Goal: Information Seeking & Learning: Find specific page/section

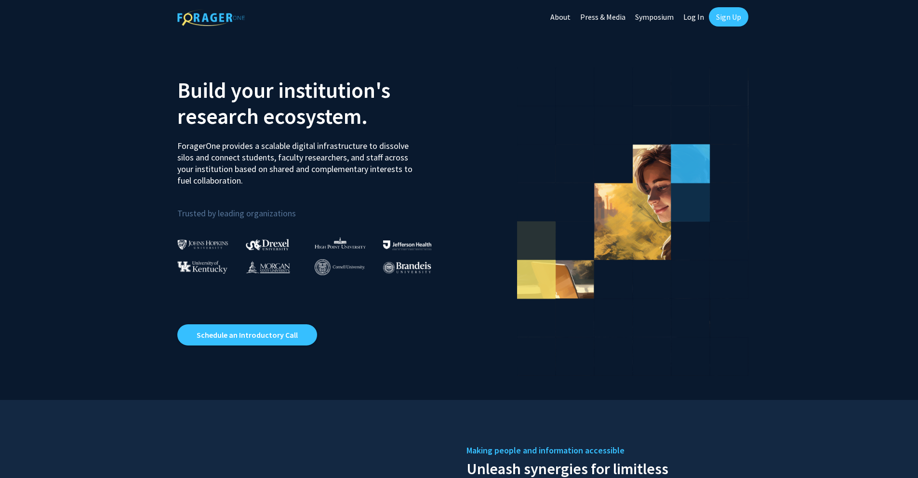
click at [693, 16] on link "Log In" at bounding box center [694, 17] width 30 height 34
select select
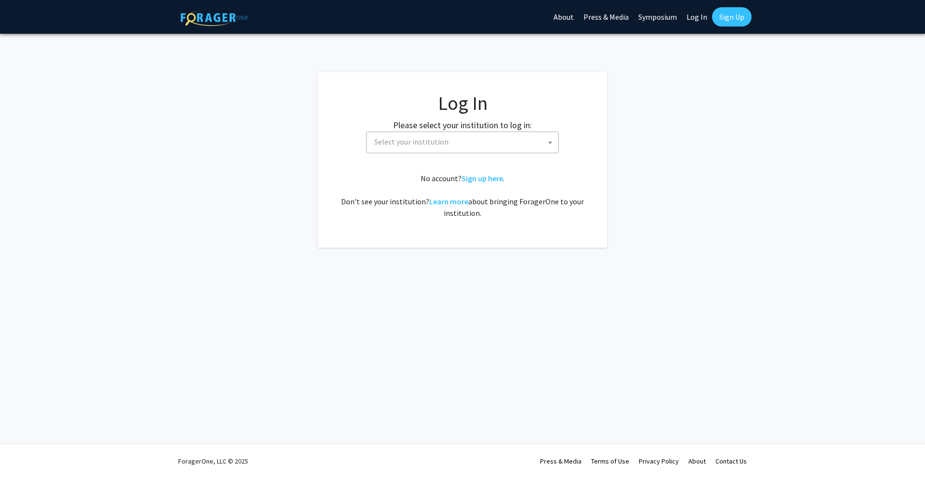
click at [504, 146] on span "Select your institution" at bounding box center [465, 142] width 188 height 20
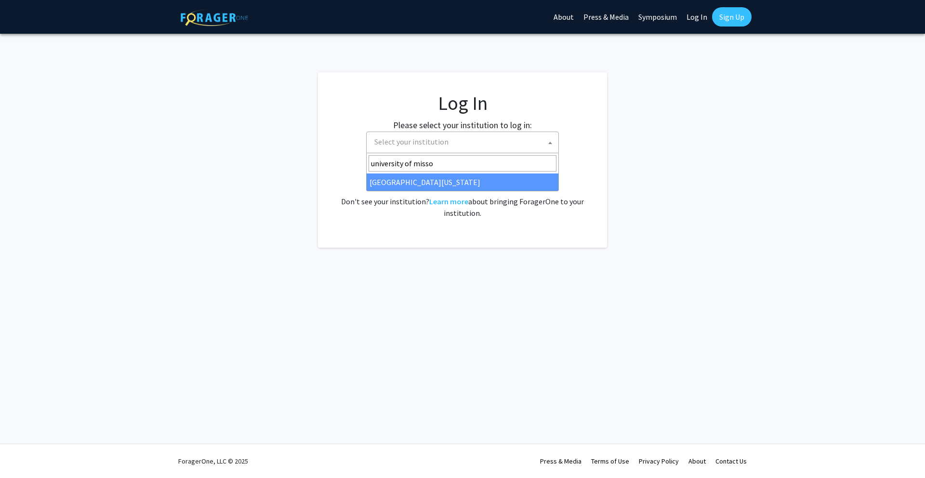
type input "university of missou"
select select "33"
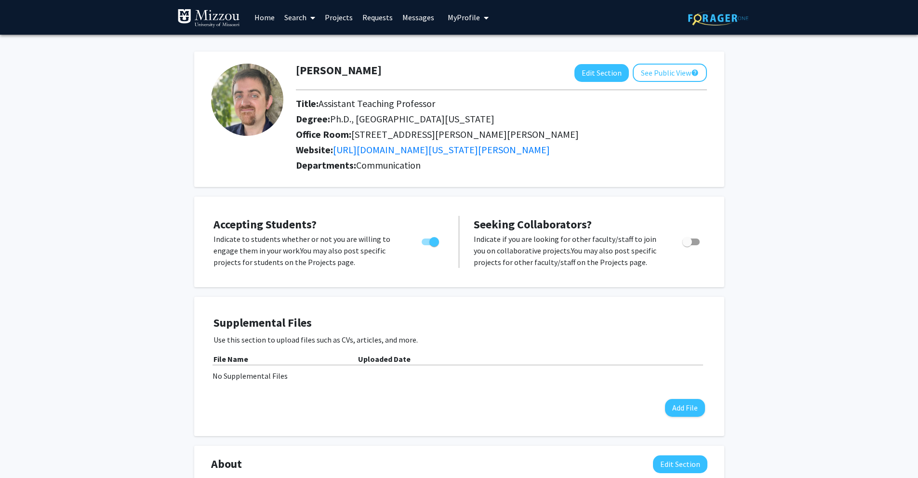
click at [295, 19] on link "Search" at bounding box center [300, 17] width 40 height 34
click at [300, 36] on span "Faculty/Staff" at bounding box center [315, 44] width 71 height 19
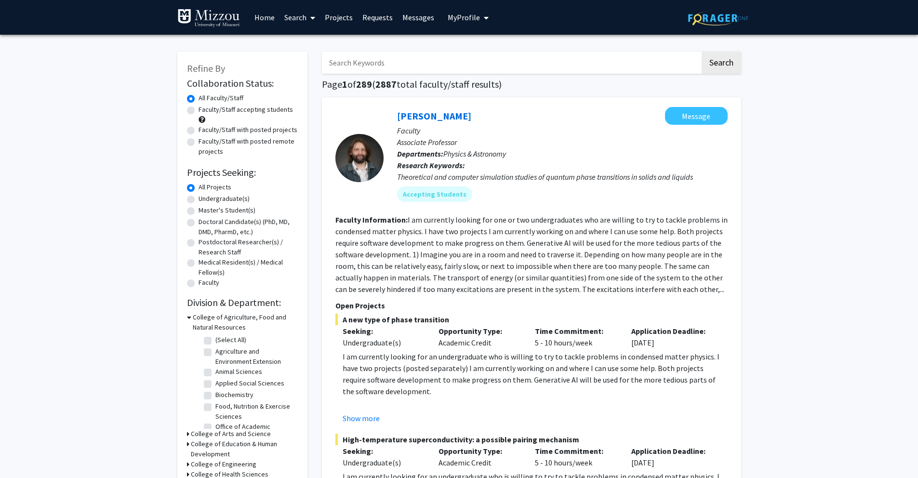
click at [360, 67] on input "Search Keywords" at bounding box center [511, 63] width 378 height 22
type input "communication"
click at [702, 52] on button "Search" at bounding box center [722, 63] width 40 height 22
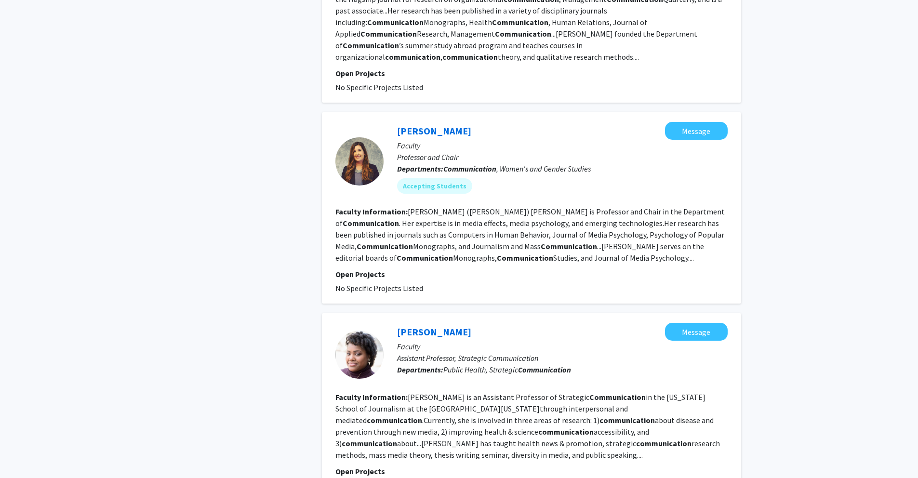
scroll to position [1957, 0]
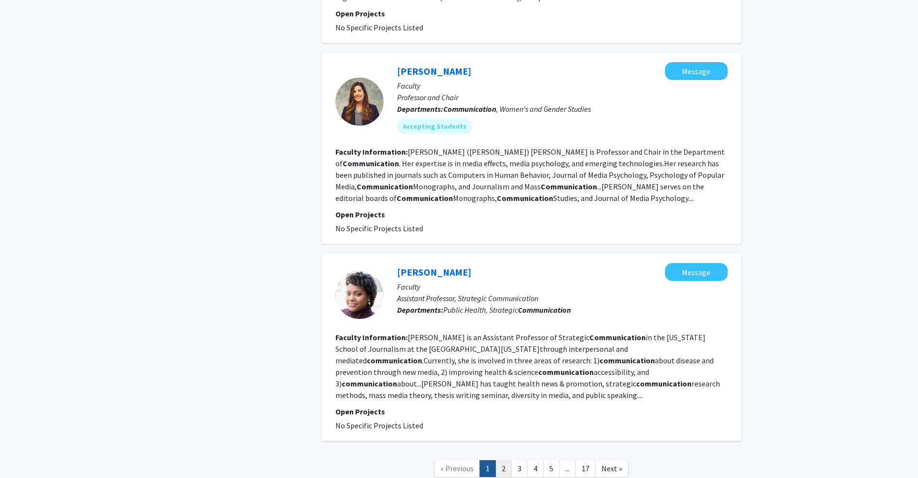
click at [506, 460] on link "2" at bounding box center [503, 468] width 16 height 17
